Goal: Task Accomplishment & Management: Complete application form

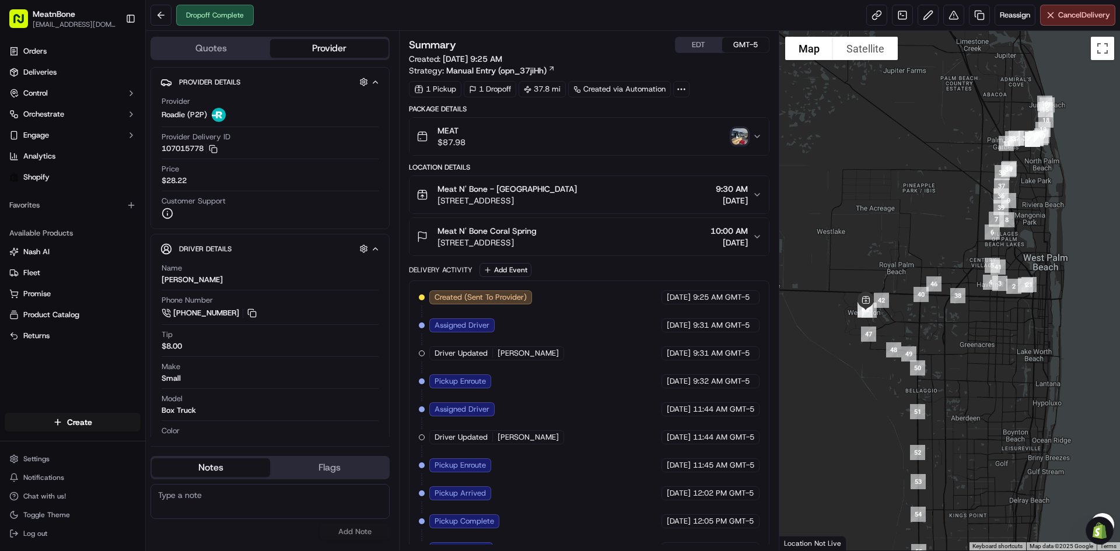
click at [737, 139] on img "button" at bounding box center [740, 136] width 16 height 16
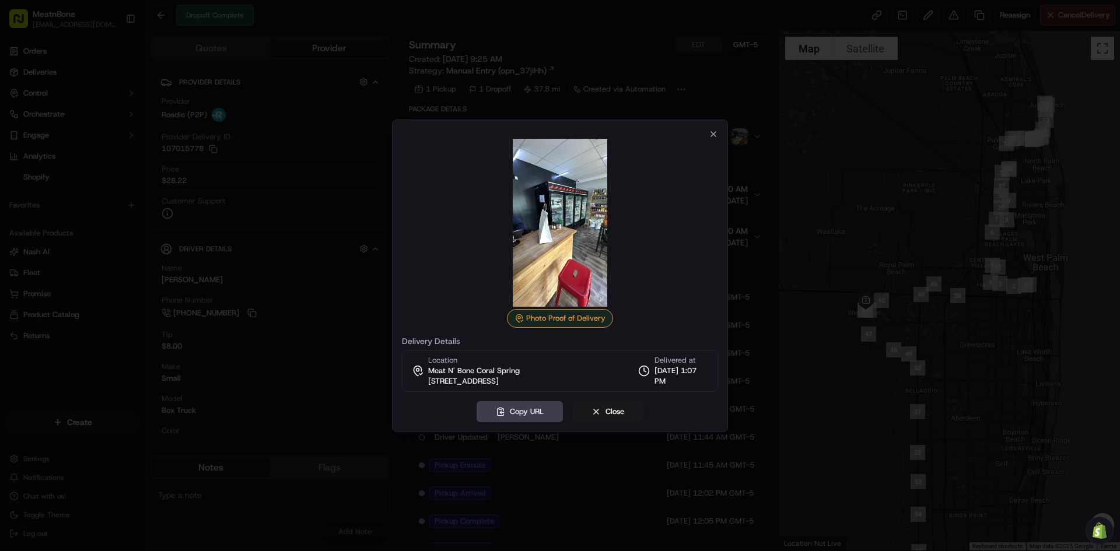
click at [549, 264] on img at bounding box center [560, 223] width 168 height 168
drag, startPoint x: 549, startPoint y: 264, endPoint x: 556, endPoint y: 230, distance: 35.1
click at [556, 230] on img at bounding box center [560, 223] width 168 height 168
click at [480, 210] on img at bounding box center [560, 223] width 168 height 168
click at [372, 288] on div at bounding box center [560, 275] width 1120 height 551
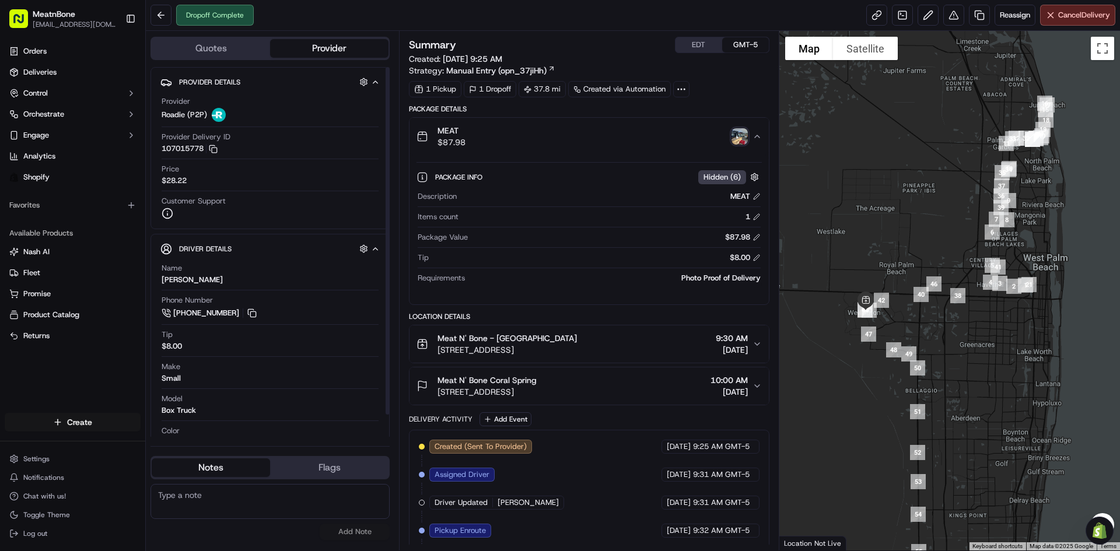
click at [92, 430] on html "MeatnBone josedavidvalienteonoro@gmail.com Toggle Sidebar Orders Deliveries Con…" at bounding box center [560, 275] width 1120 height 551
click at [88, 427] on html "MeatnBone josedavidvalienteonoro@gmail.com Toggle Sidebar Orders Deliveries Con…" at bounding box center [560, 275] width 1120 height 551
click at [97, 425] on html "MeatnBone josedavidvalienteonoro@gmail.com Toggle Sidebar Orders Deliveries Con…" at bounding box center [560, 275] width 1120 height 551
click at [221, 447] on link "Delivery" at bounding box center [211, 444] width 130 height 21
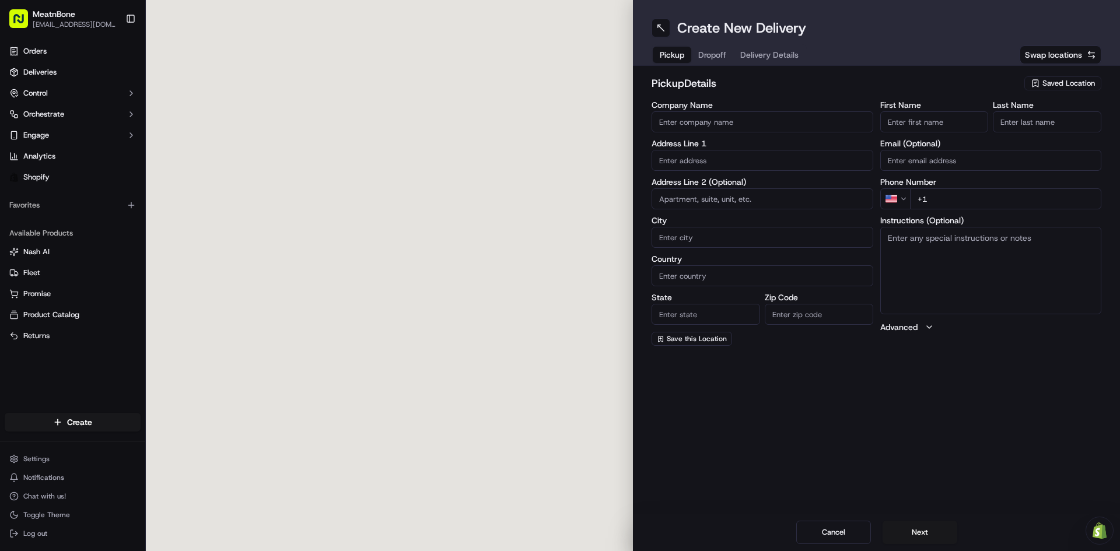
click at [1079, 88] on span "Saved Location" at bounding box center [1069, 83] width 53 height 11
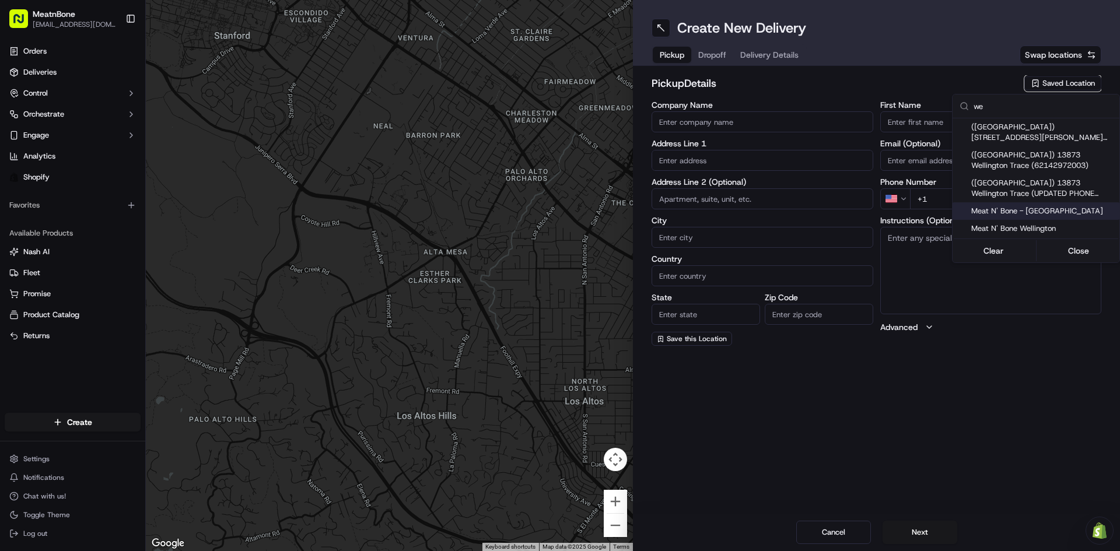
type input "we"
click at [1022, 218] on div "Meat N' Bone - [GEOGRAPHIC_DATA]" at bounding box center [1036, 211] width 167 height 18
type input "Meat N' Bone - [GEOGRAPHIC_DATA]"
type input "13873 Wellington Trace"
type input "Wellington"
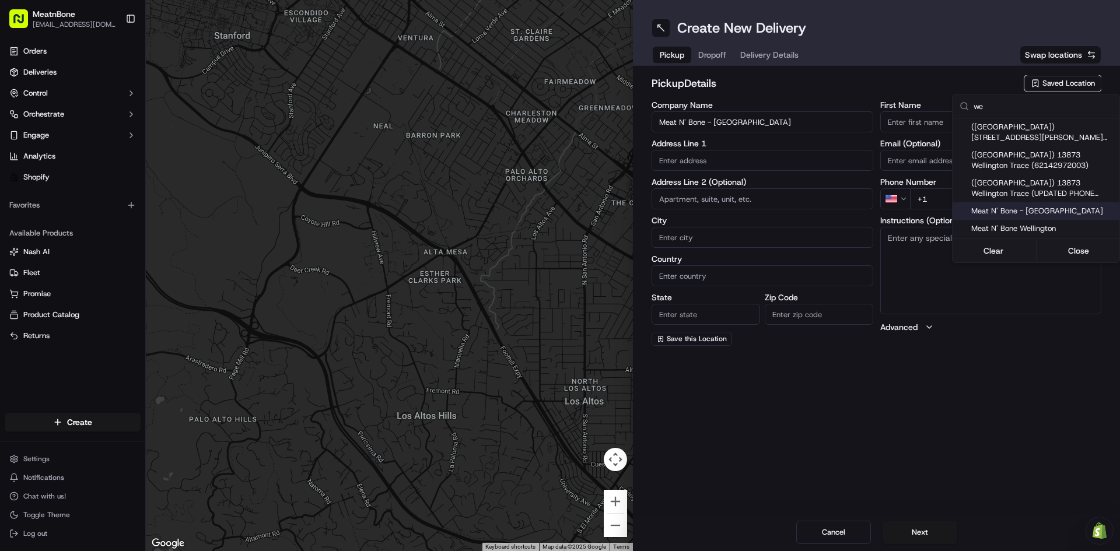
type input "US"
type input "FL"
type input "33414"
type input "+1 561 556 6393"
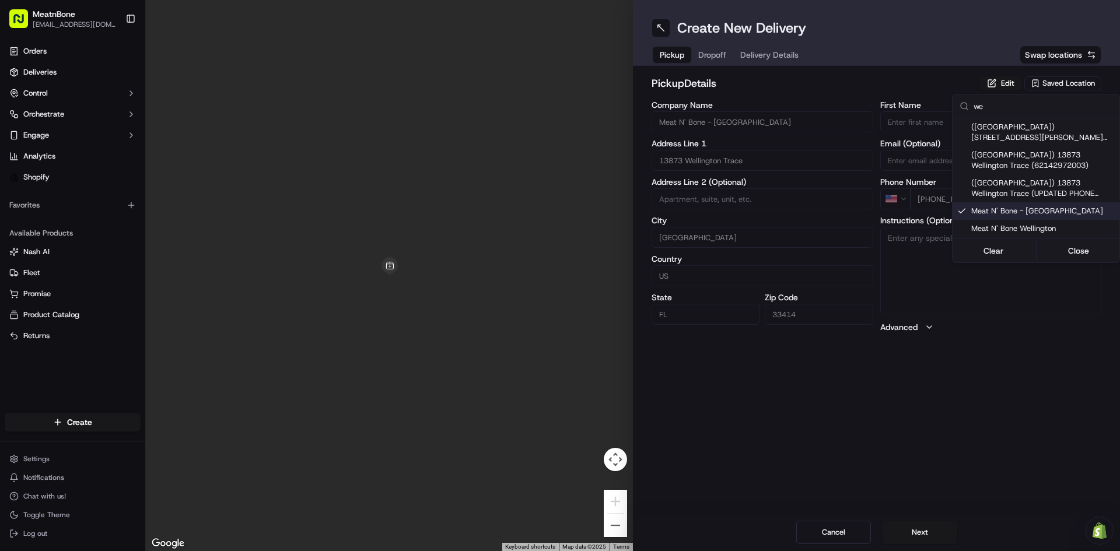
click at [703, 51] on html "MeatnBone josedavidvalienteonoro@gmail.com Toggle Sidebar Orders Deliveries Con…" at bounding box center [560, 275] width 1120 height 551
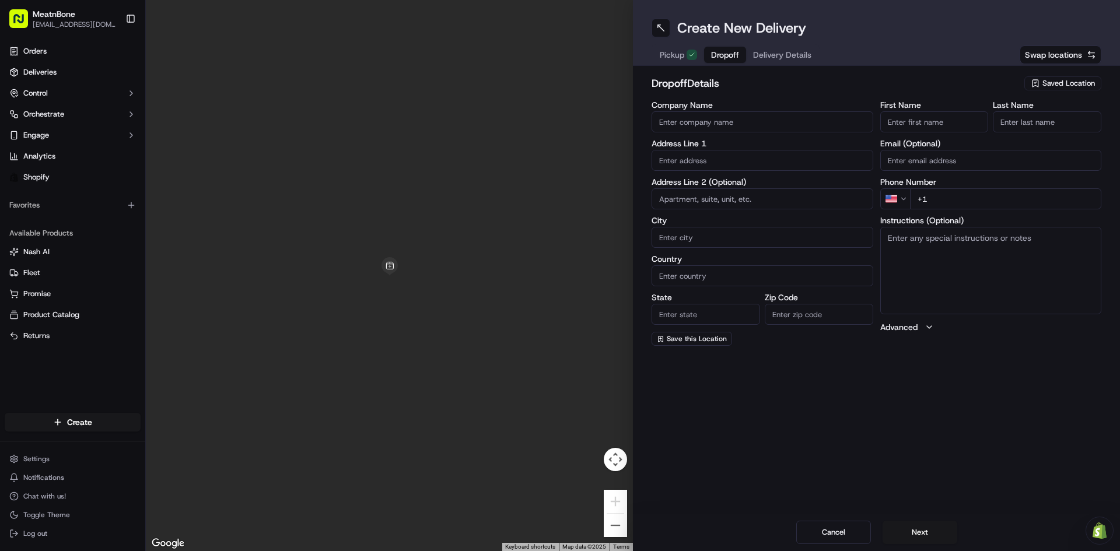
click at [703, 51] on div "Pickup Dropoff Delivery Details" at bounding box center [736, 54] width 168 height 21
click at [731, 158] on input "text" at bounding box center [763, 160] width 222 height 21
paste input "4264 Hyacinth Circle S Palm BEach Gardens FL 33410"
click at [757, 189] on div "4264 Hyacinth Circle South, Palm Beach Gardens, FL 33410" at bounding box center [763, 185] width 216 height 18
type input "[STREET_ADDRESS]"
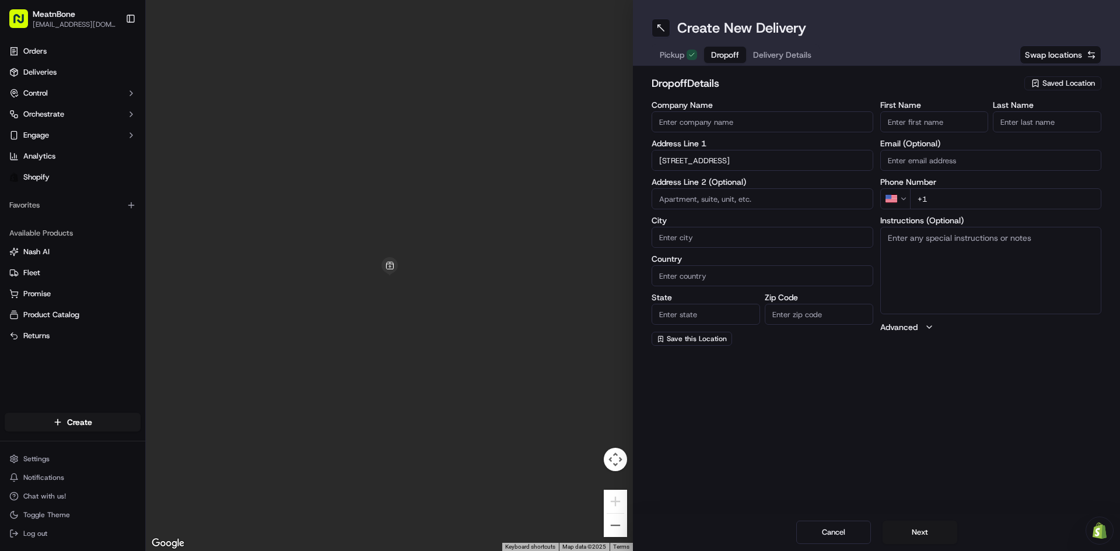
type input "Palm Beach Gardens"
type input "United States"
type input "FL"
type input "33410"
type input "4264 Hyacinth Circle South"
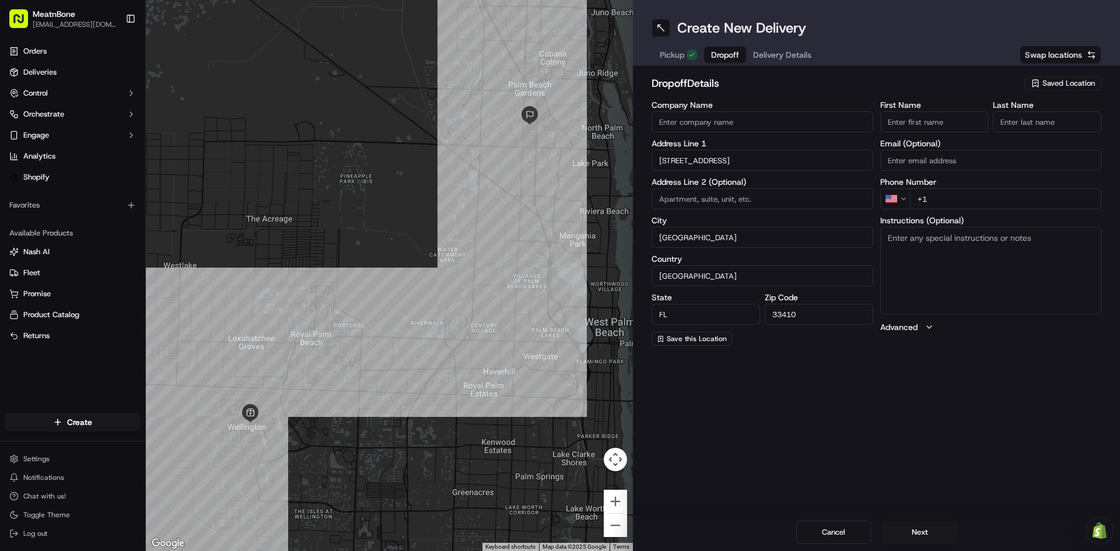
click at [930, 193] on input "+1" at bounding box center [1006, 198] width 192 height 21
paste input "407 230 0619"
type input "+1 407 230 0619"
click at [916, 117] on input "First Name" at bounding box center [935, 121] width 109 height 21
paste input "[PERSON_NAME]"
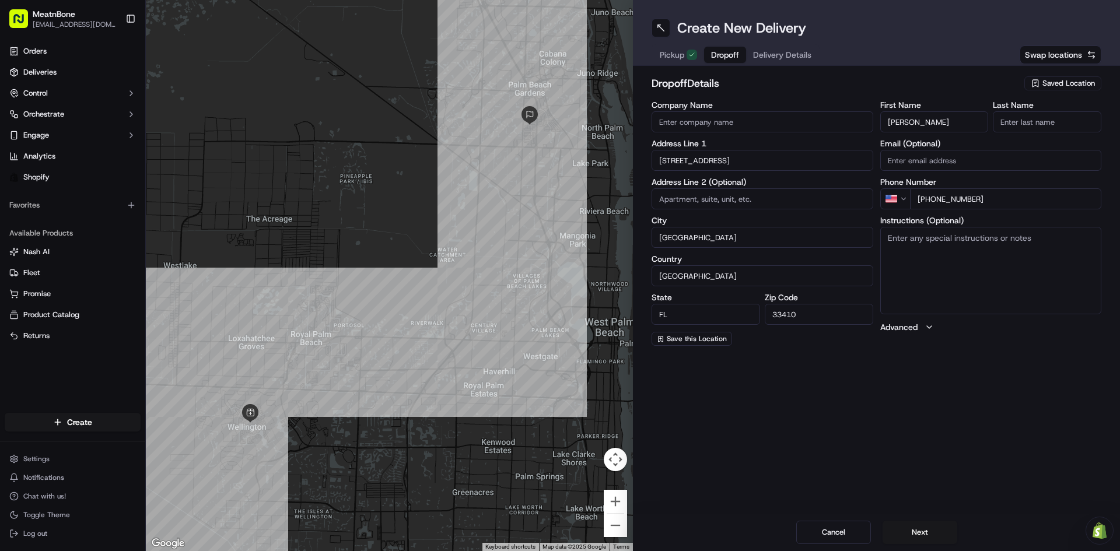
click at [939, 123] on input "[PERSON_NAME]" at bounding box center [935, 121] width 109 height 21
click at [940, 125] on input "[PERSON_NAME]" at bounding box center [935, 121] width 109 height 21
type input "steven"
click at [1035, 124] on input "Last Name" at bounding box center [1047, 121] width 109 height 21
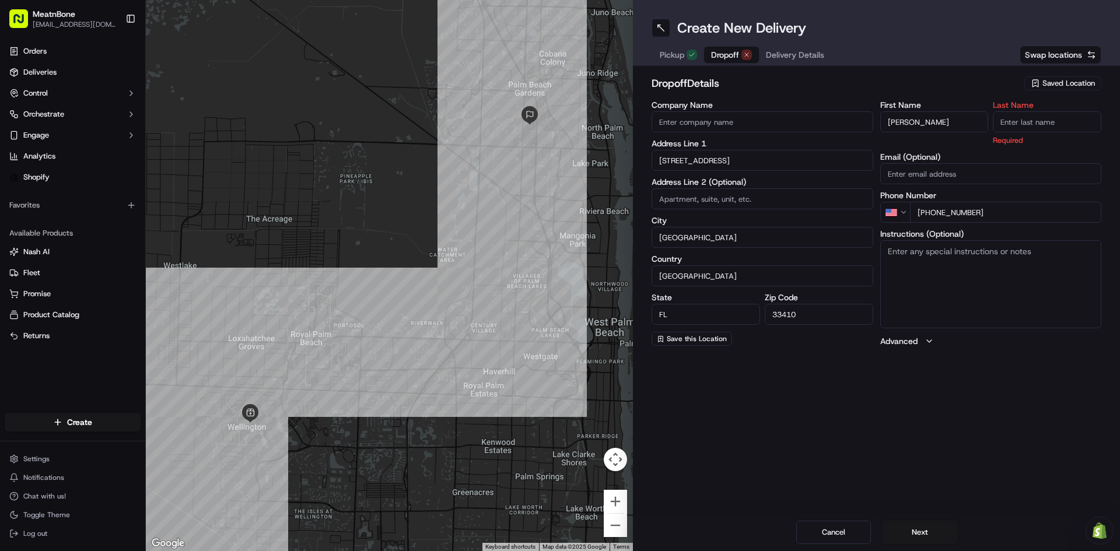
paste input "skaletsky"
type input "skaletsky"
click at [993, 144] on div "First Name steven Last Name skaletsky Required Email (Optional) Phone Number US…" at bounding box center [992, 224] width 222 height 246
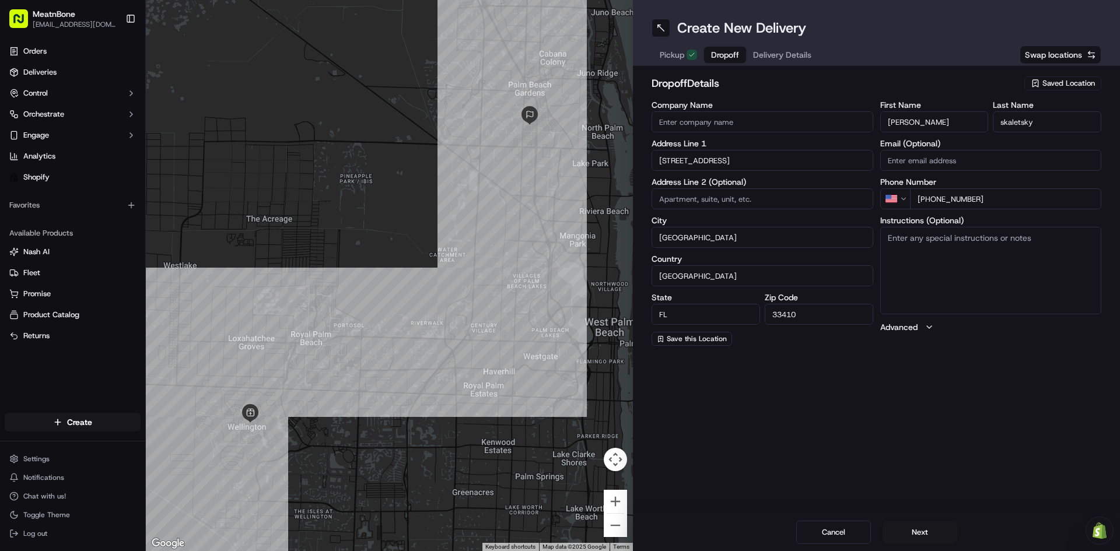
click at [778, 55] on span "Delivery Details" at bounding box center [782, 55] width 58 height 12
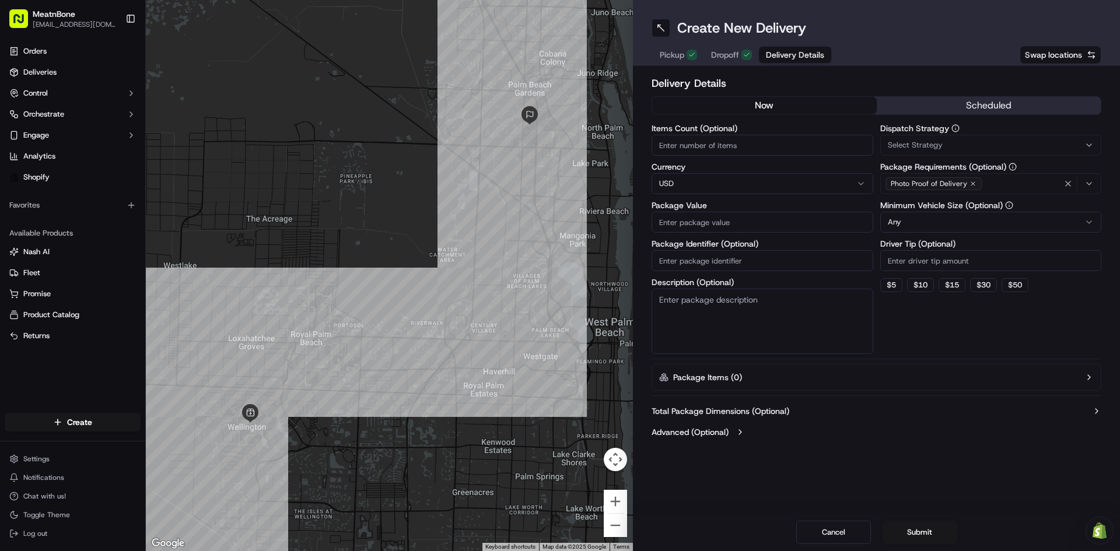
click at [742, 139] on input "Items Count (Optional)" at bounding box center [763, 145] width 222 height 21
type input "1"
click at [745, 225] on input "Package Value" at bounding box center [763, 222] width 222 height 21
paste input "70.99"
type input "70.99"
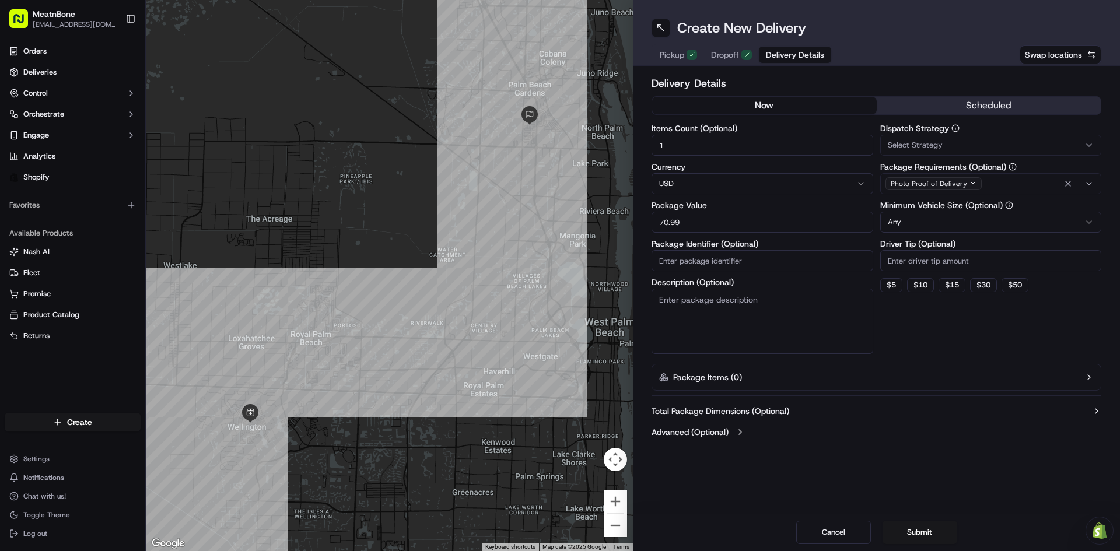
click at [739, 291] on textarea "Description (Optional)" at bounding box center [763, 321] width 222 height 65
click at [722, 263] on input "Package Identifier (Optional)" at bounding box center [763, 260] width 222 height 21
paste input "#256324"
type input "#256324"
click at [675, 313] on textarea "Description (Optional)" at bounding box center [763, 321] width 222 height 65
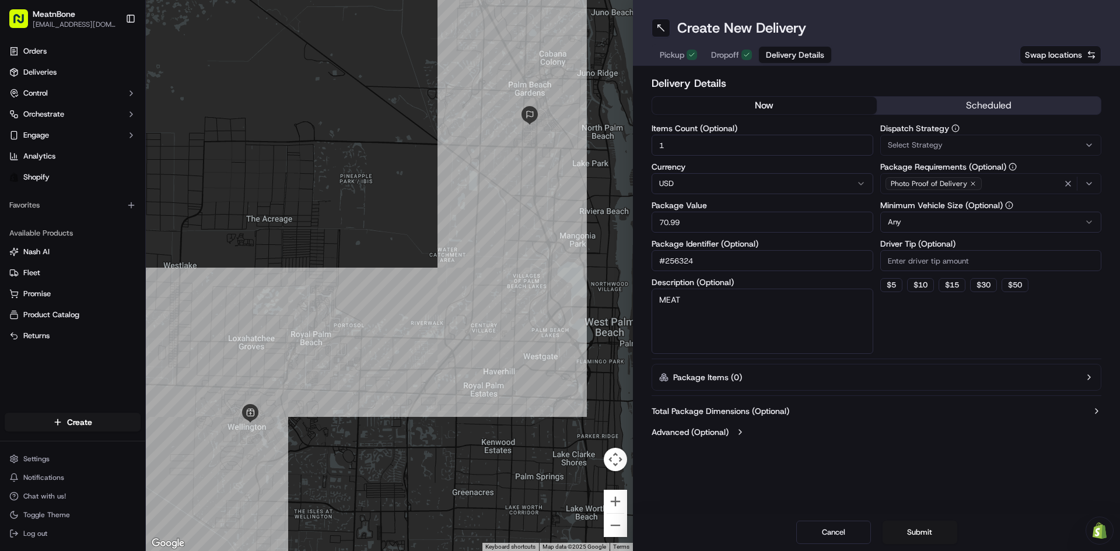
type textarea "MEAT"
drag, startPoint x: 972, startPoint y: 323, endPoint x: 952, endPoint y: 312, distance: 22.5
click at [973, 323] on div "Dispatch Strategy Select Strategy Package Requirements (Optional) Photo Proof o…" at bounding box center [992, 239] width 222 height 230
click at [916, 263] on input "Driver Tip (Optional)" at bounding box center [992, 260] width 222 height 21
type input "8"
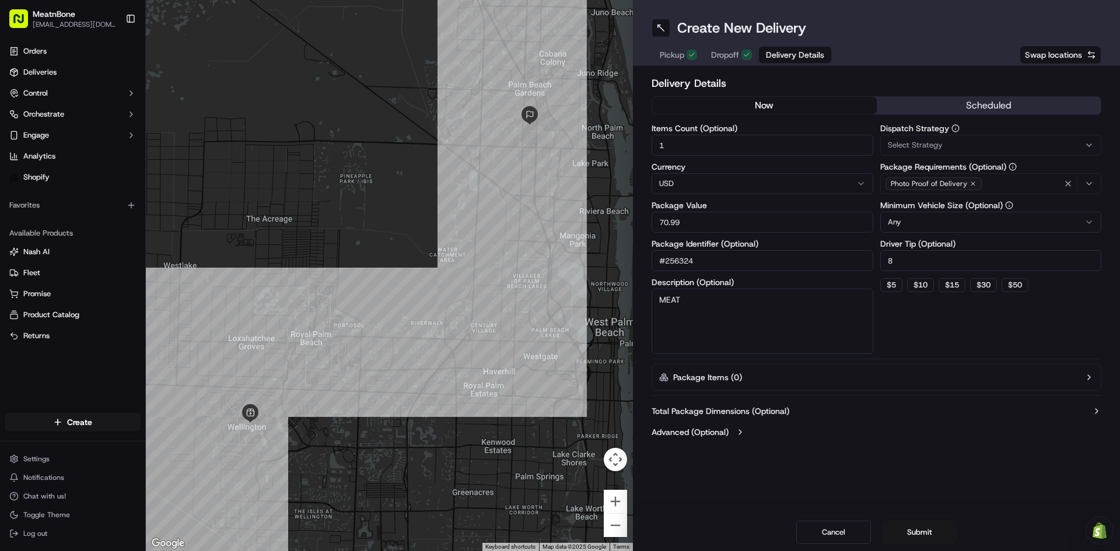
click at [920, 325] on div "Dispatch Strategy Select Strategy Package Requirements (Optional) Photo Proof o…" at bounding box center [992, 239] width 222 height 230
click at [931, 529] on button "Submit" at bounding box center [920, 532] width 75 height 23
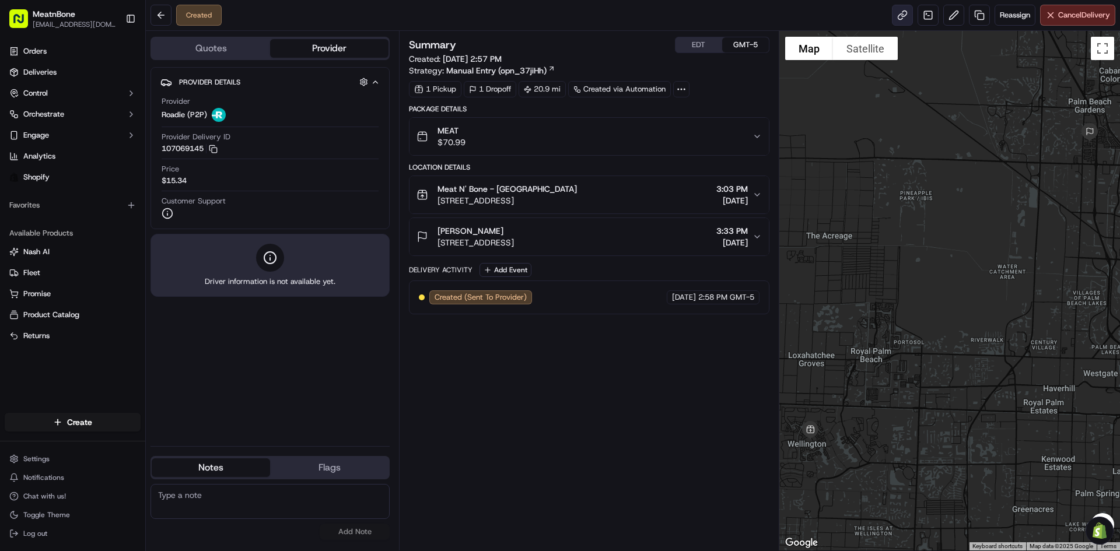
click at [907, 22] on link at bounding box center [902, 15] width 21 height 21
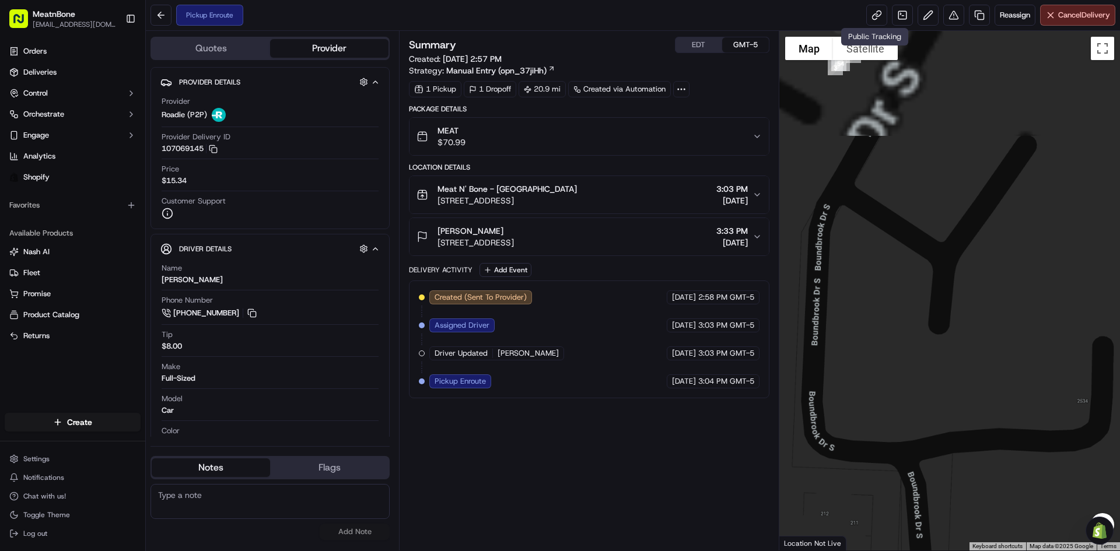
drag, startPoint x: 1008, startPoint y: 174, endPoint x: 1015, endPoint y: 301, distance: 127.4
click at [1015, 324] on div at bounding box center [950, 291] width 341 height 520
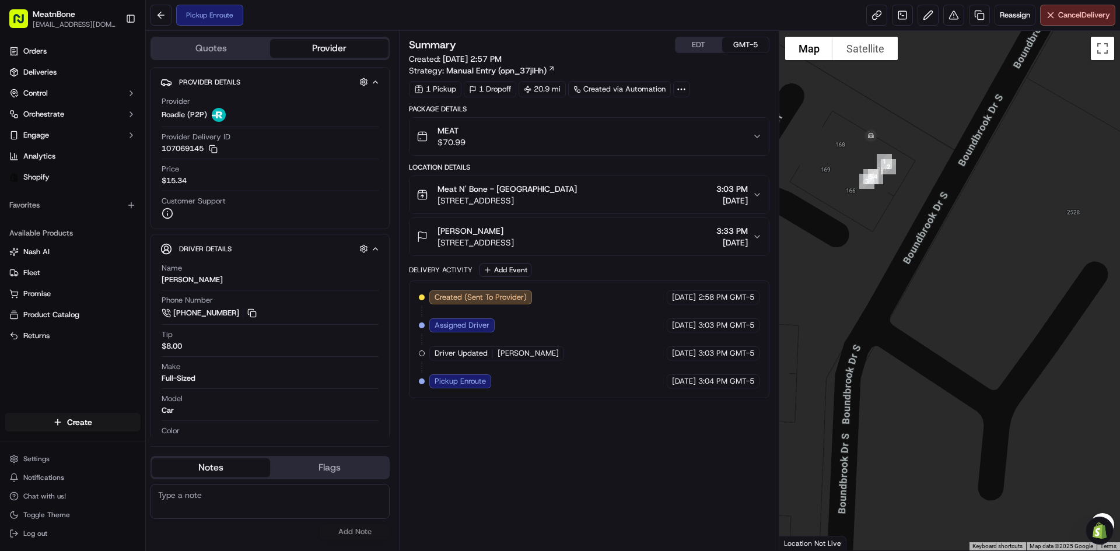
drag, startPoint x: 892, startPoint y: 156, endPoint x: 940, endPoint y: 199, distance: 64.5
click at [940, 199] on div at bounding box center [950, 291] width 341 height 520
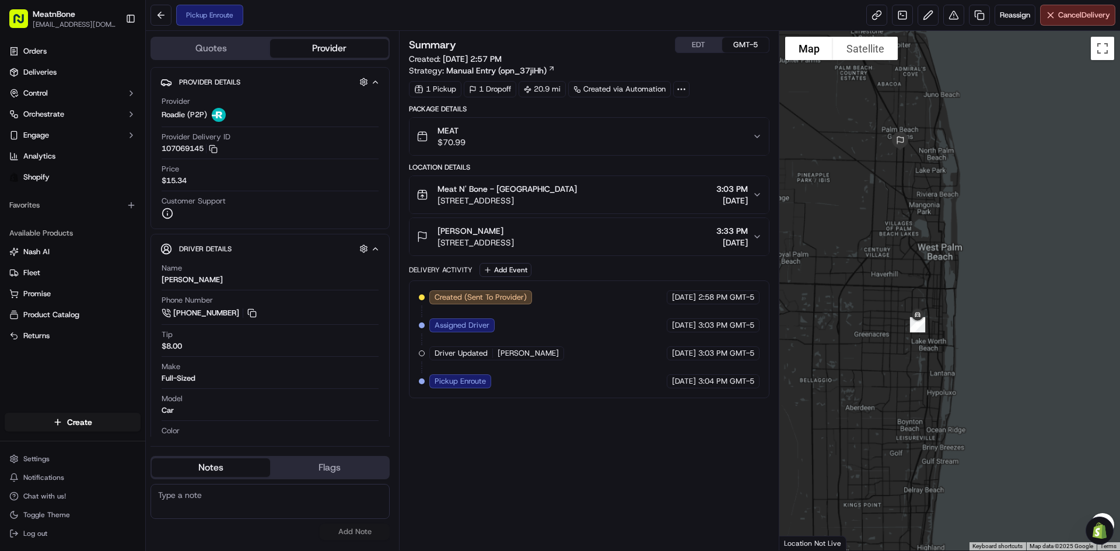
drag, startPoint x: 878, startPoint y: 341, endPoint x: 948, endPoint y: 353, distance: 70.5
click at [947, 355] on div at bounding box center [950, 291] width 341 height 520
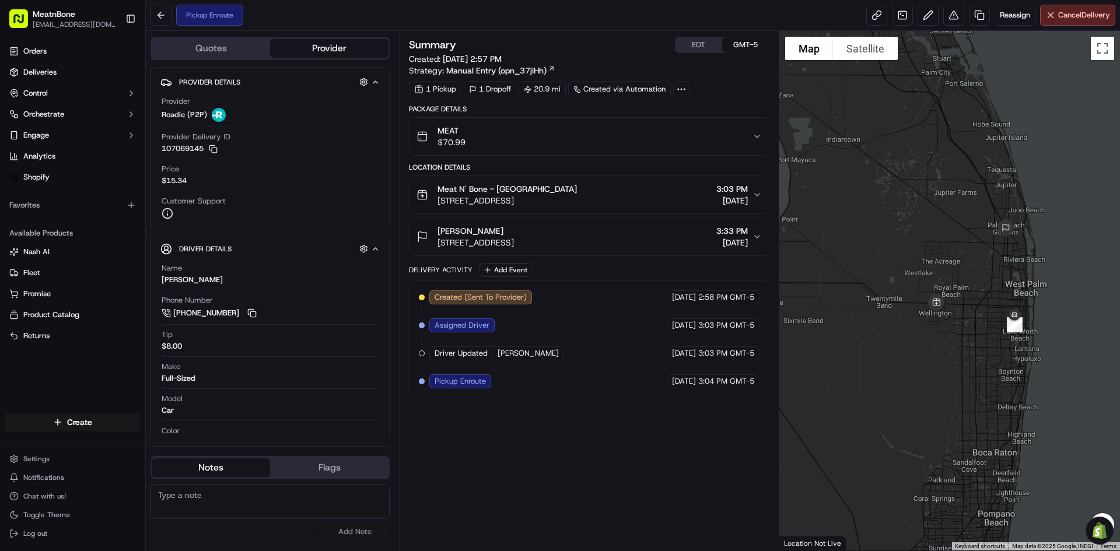
drag, startPoint x: 895, startPoint y: 333, endPoint x: 966, endPoint y: 316, distance: 72.6
click at [966, 316] on div at bounding box center [950, 291] width 341 height 520
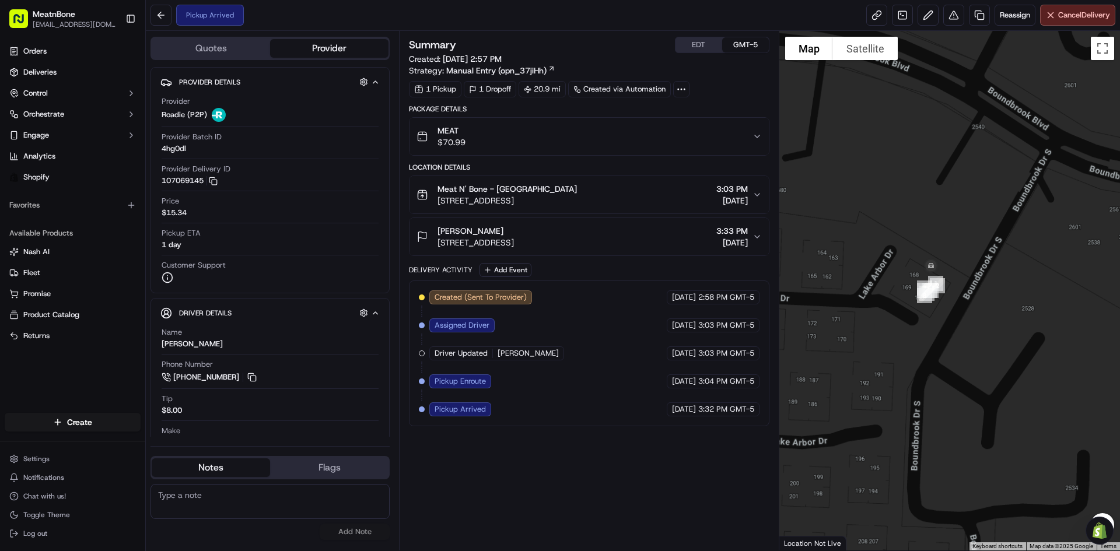
drag, startPoint x: 927, startPoint y: 182, endPoint x: 936, endPoint y: 459, distance: 276.7
click at [936, 459] on div at bounding box center [950, 291] width 341 height 520
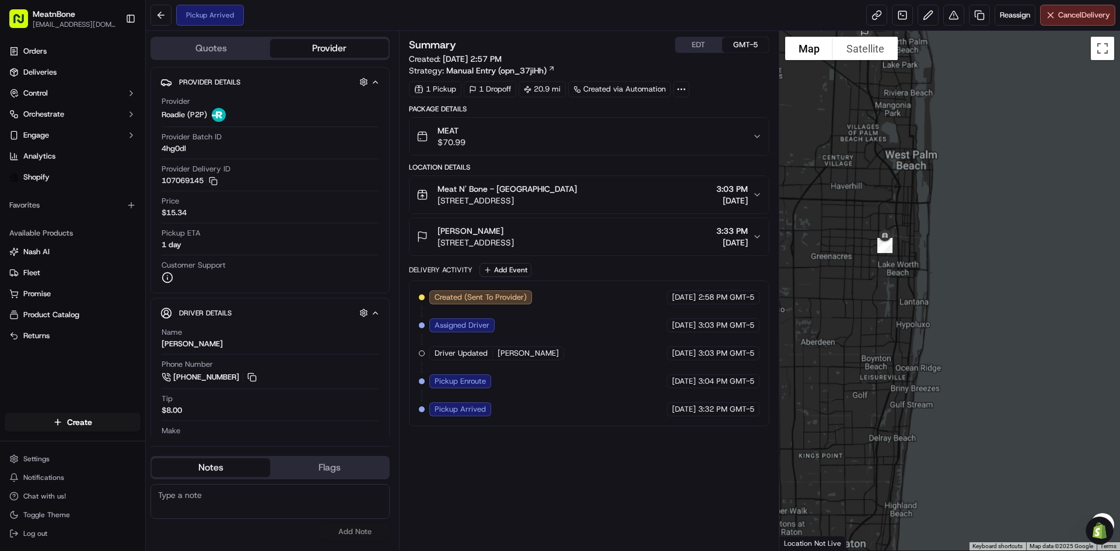
drag, startPoint x: 867, startPoint y: 252, endPoint x: 1037, endPoint y: 270, distance: 171.3
click at [1037, 270] on div at bounding box center [950, 291] width 341 height 520
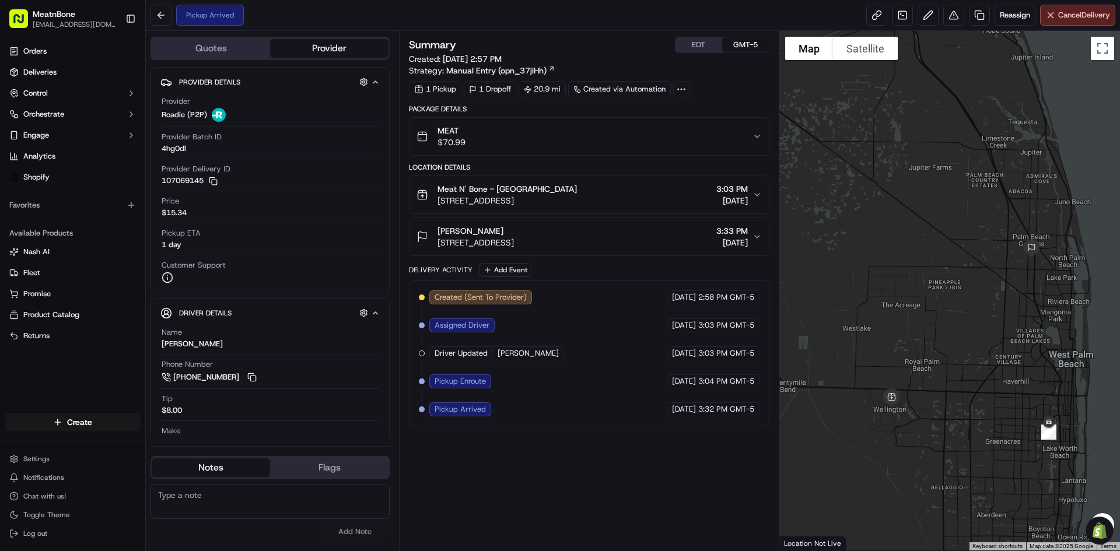
drag, startPoint x: 1031, startPoint y: 446, endPoint x: 997, endPoint y: 407, distance: 51.7
click at [997, 407] on div at bounding box center [950, 291] width 341 height 520
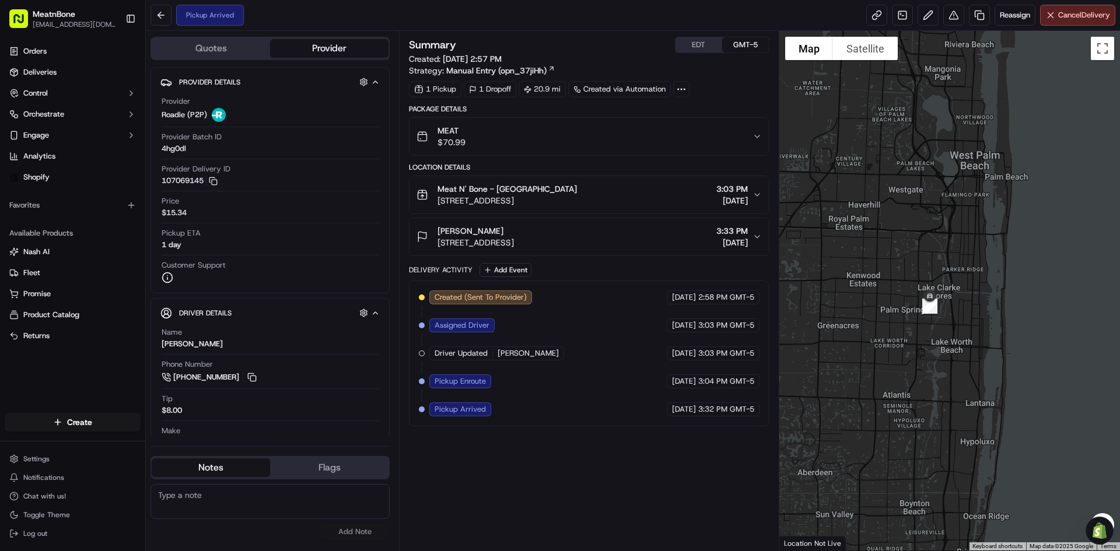
drag, startPoint x: 870, startPoint y: 338, endPoint x: 999, endPoint y: 333, distance: 129.6
click at [999, 333] on div at bounding box center [950, 291] width 341 height 520
